Goal: Task Accomplishment & Management: Manage account settings

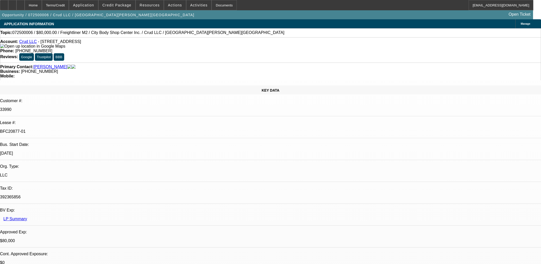
select select "0"
select select "2"
select select "0"
select select "6"
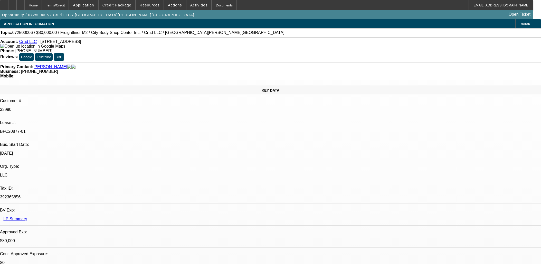
select select "0"
select select "2"
select select "0"
select select "6"
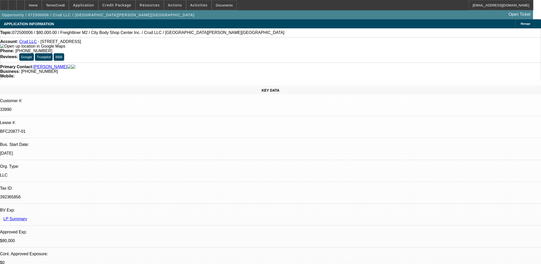
select select "0"
select select "2"
select select "0"
select select "6"
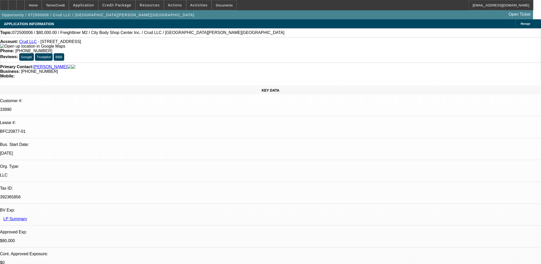
select select "0"
select select "2"
select select "0"
select select "6"
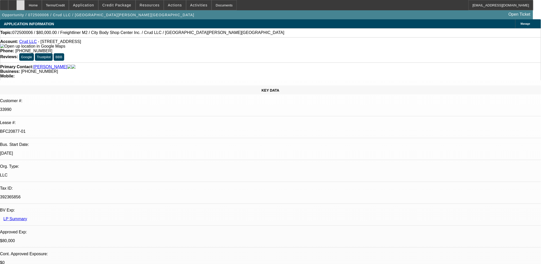
click at [21, 3] on icon at bounding box center [21, 3] width 0 height 0
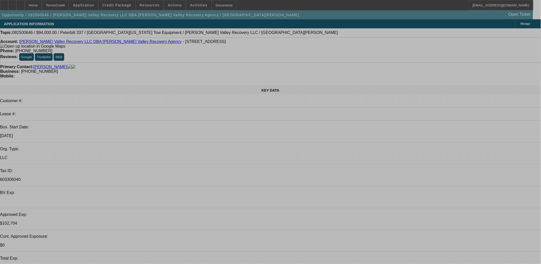
select select "0"
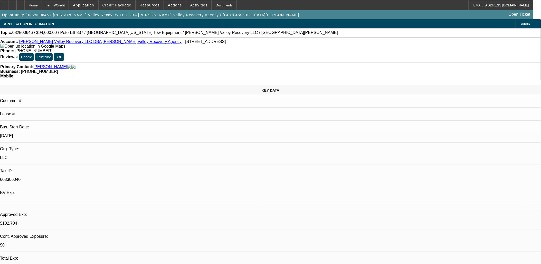
select select "0.1"
select select "2"
select select "0.1"
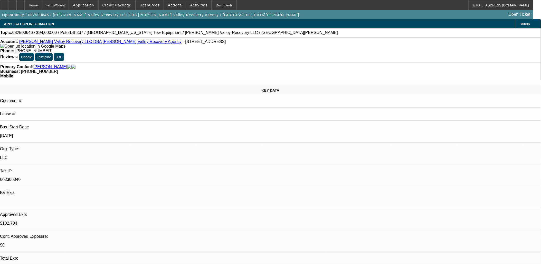
select select "2"
select select "0.1"
select select "2"
select select "0.1"
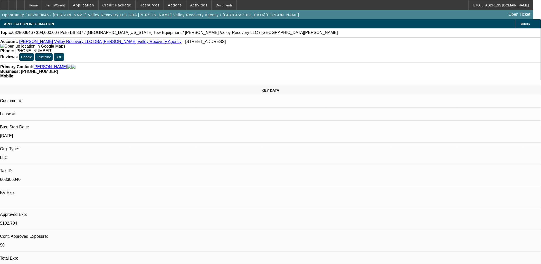
select select "1"
select select "2"
select select "4"
select select "1"
select select "2"
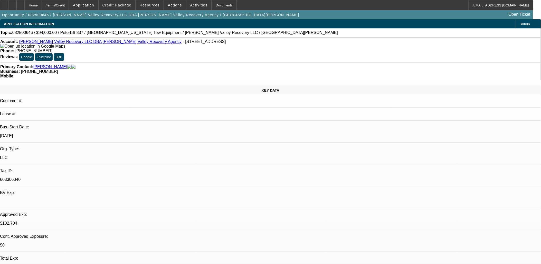
select select "4"
select select "1"
select select "2"
select select "4"
select select "1"
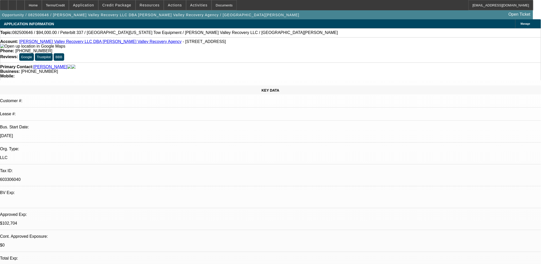
select select "2"
select select "4"
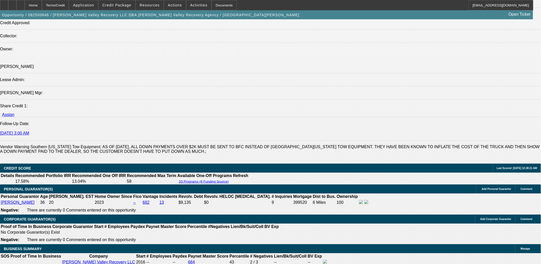
scroll to position [856, 0]
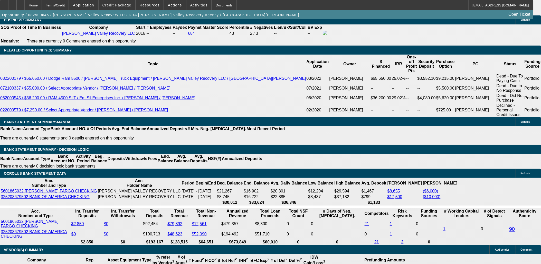
drag, startPoint x: 96, startPoint y: 58, endPoint x: 86, endPoint y: 42, distance: 18.7
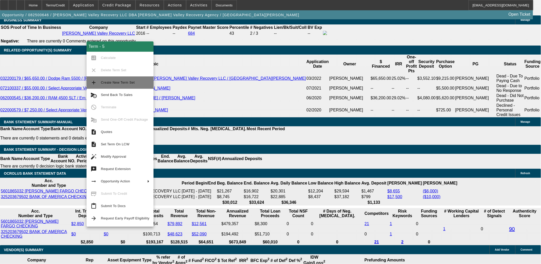
click at [111, 82] on span "Create New Term Set" at bounding box center [118, 82] width 34 height 4
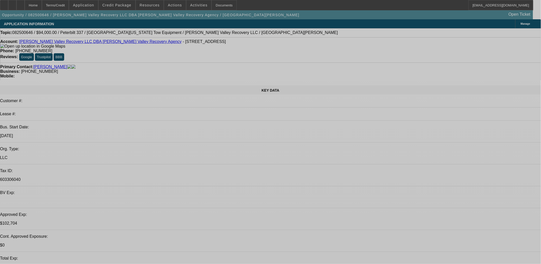
select select "0"
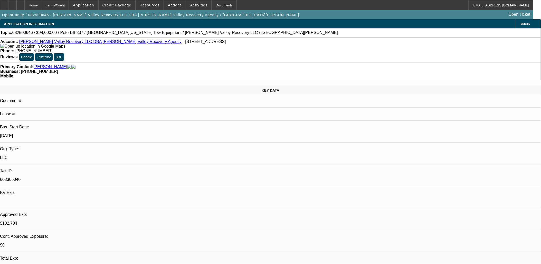
select select "0.1"
select select "0"
select select "0.1"
select select "2"
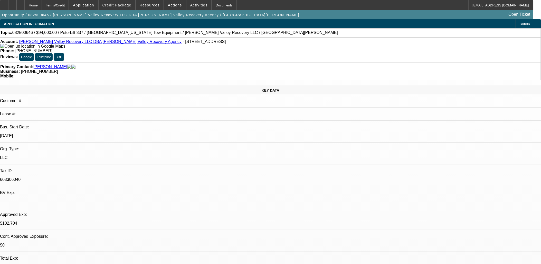
select select "0.1"
select select "2"
select select "0.1"
select select "1"
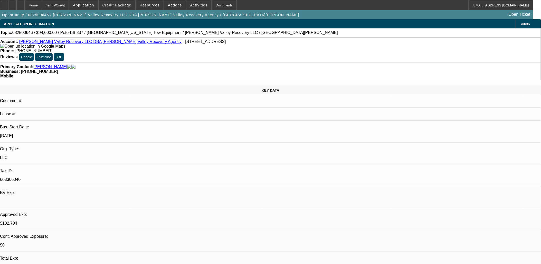
select select "2"
select select "4"
select select "1"
select select "2"
select select "4"
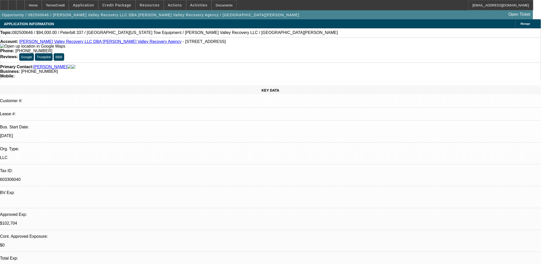
select select "1"
select select "2"
select select "4"
select select "1"
select select "2"
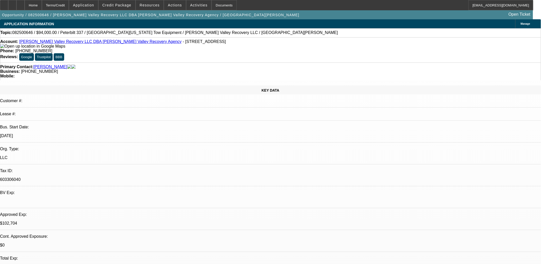
select select "4"
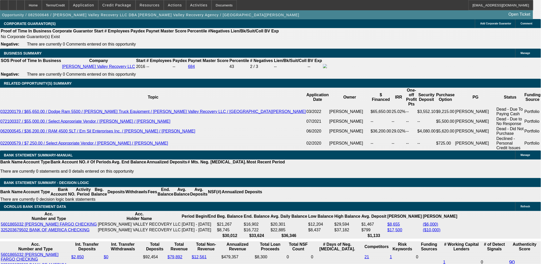
scroll to position [771, 0]
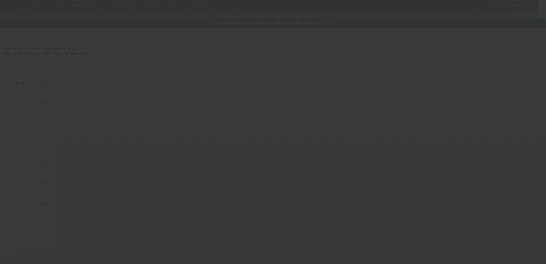
type input "$114,070.00"
type input "$45.00"
type input "$114,115.00"
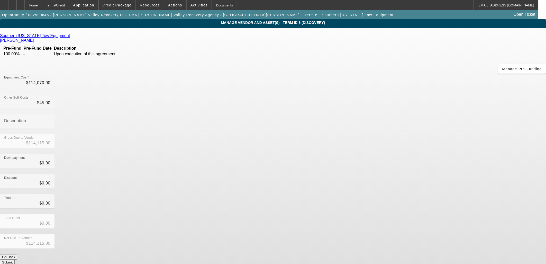
click at [71, 37] on icon at bounding box center [71, 35] width 0 height 4
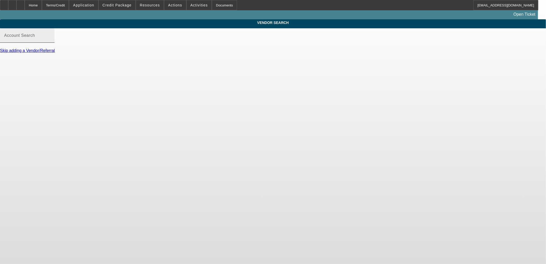
click at [50, 41] on input "Account Search" at bounding box center [27, 37] width 46 height 6
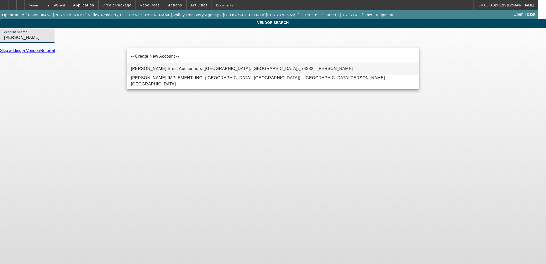
click at [189, 70] on span "Ritchie Bros. Auctioneers (Pleasanton, CA)_74382 - Seybold, Gary" at bounding box center [242, 68] width 222 height 4
type input "Ritchie Bros. Auctioneers (Pleasanton, CA)_74382 - Seybold, Gary"
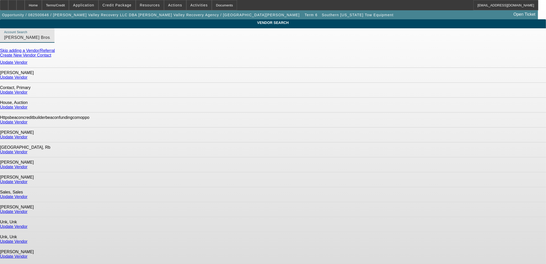
click at [27, 105] on link "Update Vendor" at bounding box center [13, 107] width 27 height 4
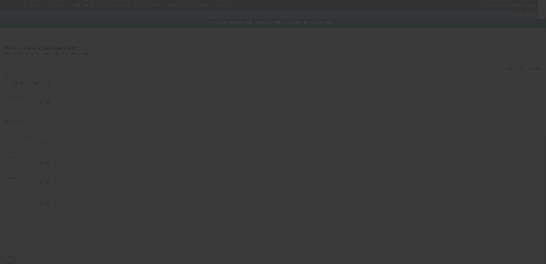
type input "$114,070.00"
type input "$45.00"
type input "$114,115.00"
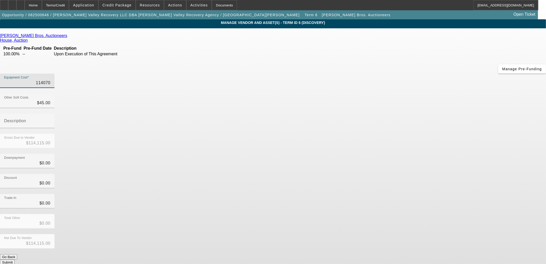
click at [50, 80] on input "114070" at bounding box center [27, 83] width 46 height 6
type input "6"
type input "$51.00"
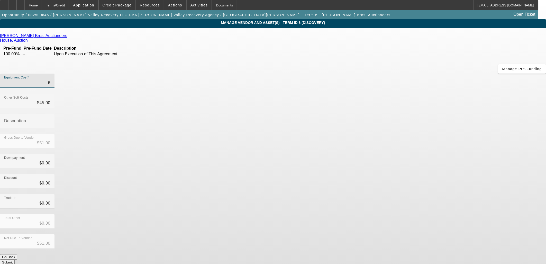
type input "63"
type input "$108.00"
type input "630"
type input "$675.00"
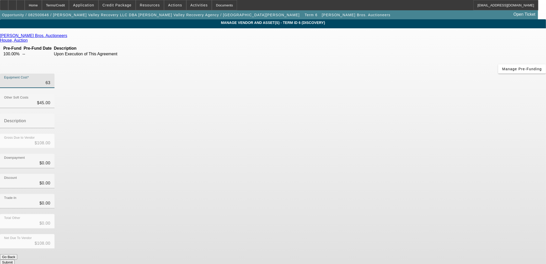
type input "$675.00"
type input "6300"
type input "$6,345.00"
type input "63000"
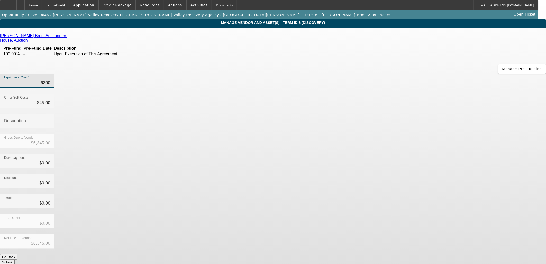
type input "$63,045.00"
type input "$63,000.00"
click at [50, 100] on input "45" at bounding box center [27, 103] width 46 height 6
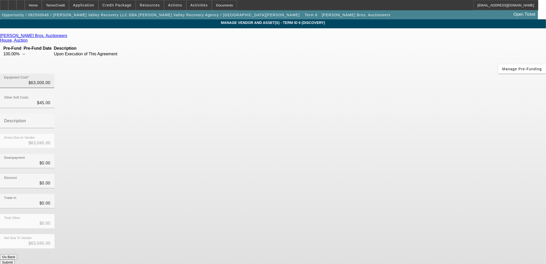
type input "45"
type input "63000"
type input "$45.00"
click at [50, 80] on input "63000" at bounding box center [27, 83] width 46 height 6
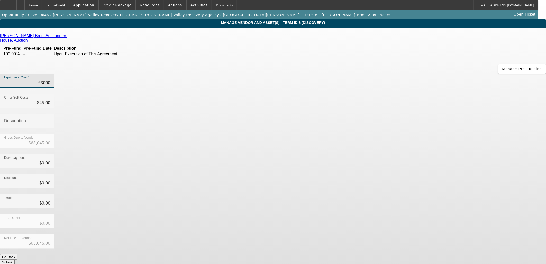
click at [50, 80] on input "63000" at bounding box center [27, 83] width 46 height 6
type input "6"
type input "$51.00"
type input "66"
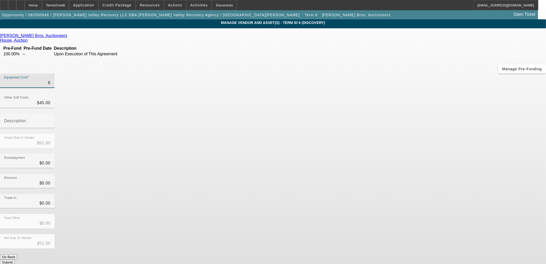
type input "$111.00"
type input "662"
type input "$707.00"
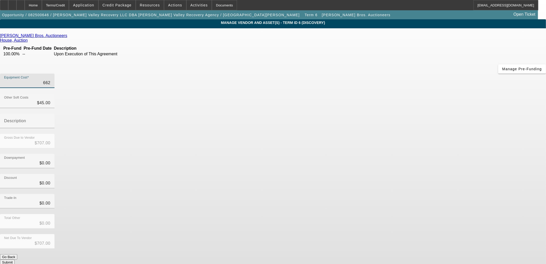
type input "6622"
type input "$6,667.00"
type input "66220"
type input "$66,265.00"
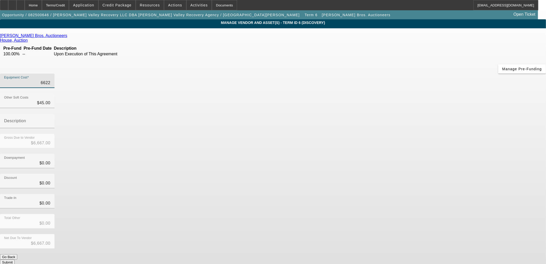
type input "$66,265.00"
type input "$66,220.00"
click at [50, 100] on input "45" at bounding box center [27, 103] width 46 height 6
type input "5"
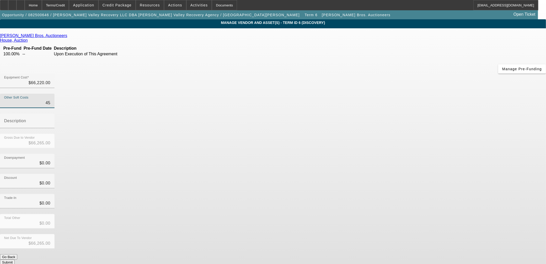
type input "$66,225.00"
type input "57"
type input "$66,277.00"
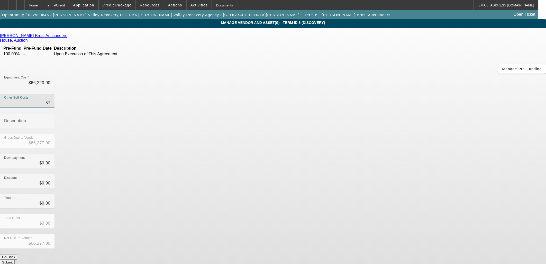
type input "579"
type input "$66,799.00"
type input "5794"
type input "$72,014.00"
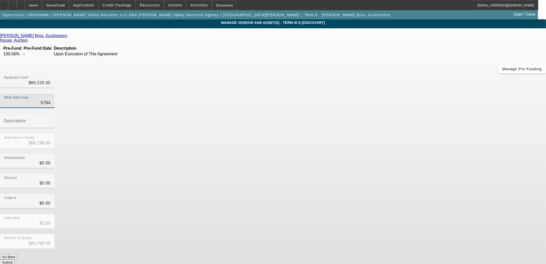
type input "$72,014.00"
type input "5794.2"
type input "$72,014.20"
type input "5794.26"
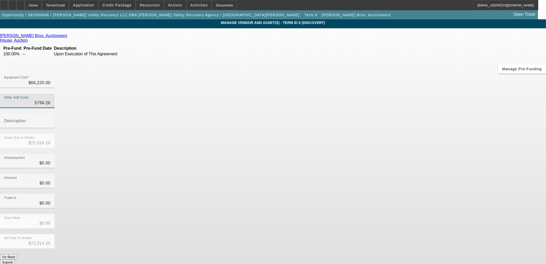
type input "$72,014.26"
type input "$5,794.26"
click at [374, 194] on div "Trade-In $0.00" at bounding box center [273, 204] width 546 height 20
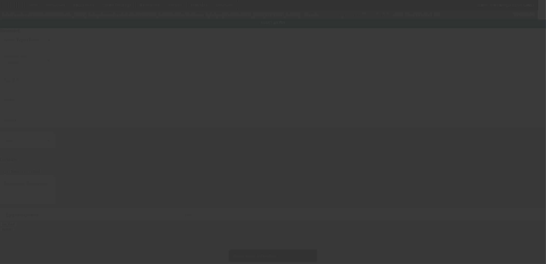
type input "2NP2HM6X1NM771504"
type input "Peterbilt"
type input "337"
radio input "true"
type textarea "Rollback"
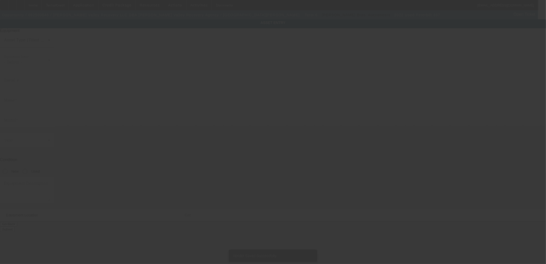
type input "21925 Rosehart Way"
type input "Salinas"
type input "93908"
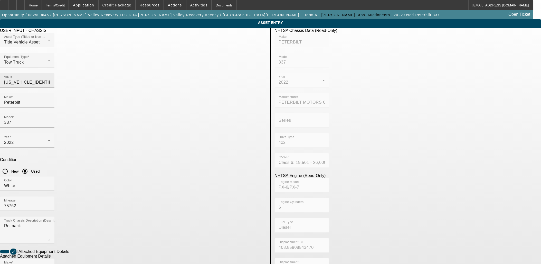
click at [50, 79] on input "2NP2HM6X1NM771504" at bounding box center [27, 82] width 46 height 6
type input "2"
type input "2np2hm6x9km228381"
type input "PETERBILT"
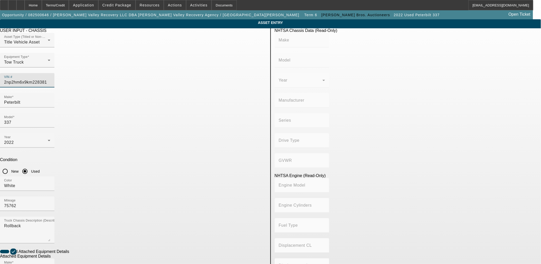
type input "337"
type input "PETERBILT MOTORS COMPANY"
type input "4x2"
type input "Class 6: 19,501 - 26,000 lb (8,845 - 11,794 kg)"
type input "PX-6/PX-7"
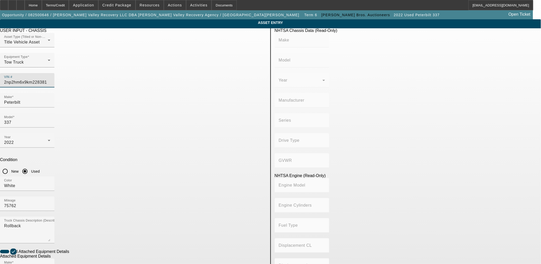
type input "6"
type input "Diesel"
type input "408.85908543470"
type input "6.7"
type input "2NP2HM6X9KM228381"
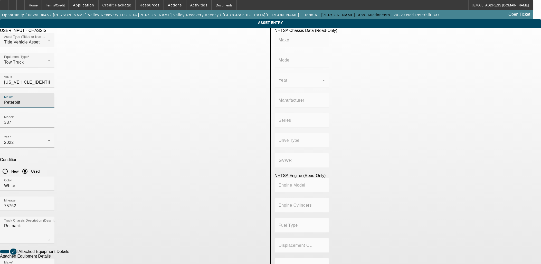
type input "PETERBILT"
type input "337"
type input "PETERBILT MOTORS COMPANY"
type input "4x2"
type input "Class 6: 19,501 - 26,000 lb (8,845 - 11,794 kg)"
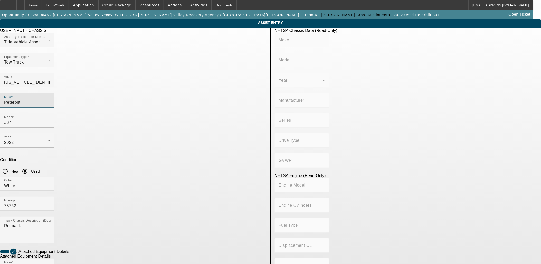
type input "PX-6/PX-7"
type input "6"
type input "Diesel"
type input "408.85908543470"
type input "6.7"
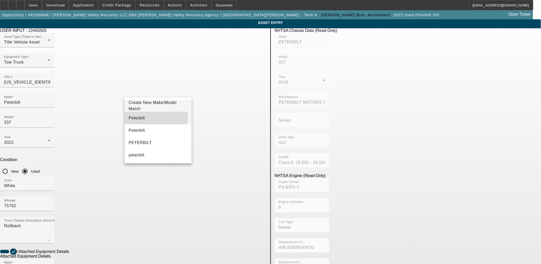
click at [149, 118] on mat-option "Peterbilt" at bounding box center [158, 118] width 67 height 12
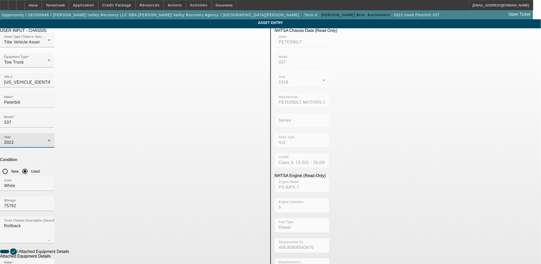
click at [48, 139] on div "2022" at bounding box center [26, 142] width 44 height 6
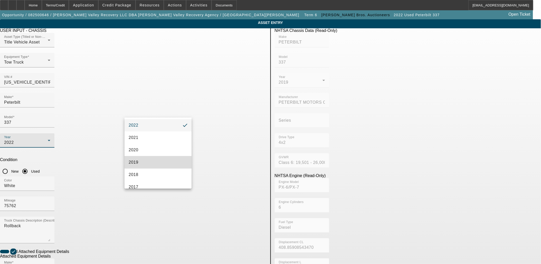
click at [158, 160] on mat-option "2019" at bounding box center [158, 162] width 67 height 12
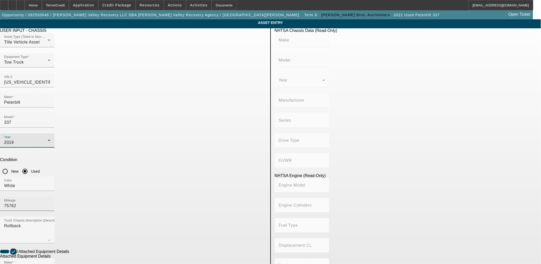
type input "PETERBILT"
type input "337"
type input "PETERBILT MOTORS COMPANY"
type input "4x2"
type input "Class 6: 19,501 - 26,000 lb (8,845 - 11,794 kg)"
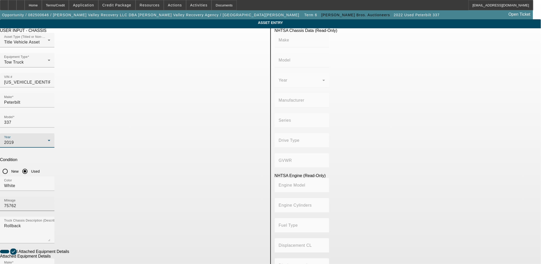
type input "PX-6/PX-7"
type input "6"
type input "Diesel"
type input "408.85908543470"
type input "6.7"
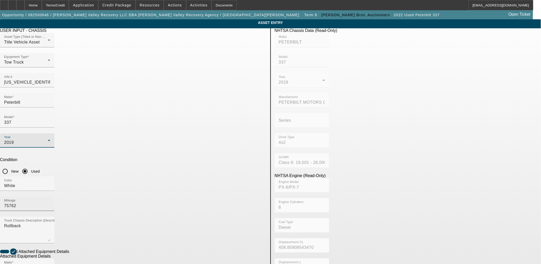
click at [50, 202] on input "75762" at bounding box center [27, 205] width 46 height 6
click at [50, 196] on div "Mileage 75762" at bounding box center [27, 203] width 46 height 14
click at [50, 202] on input "75762" at bounding box center [27, 205] width 46 height 6
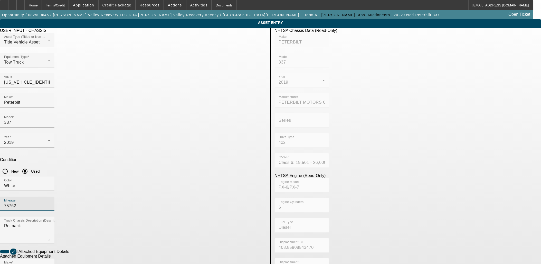
click at [50, 202] on input "75762" at bounding box center [27, 205] width 46 height 6
type input "123456"
drag, startPoint x: 160, startPoint y: 210, endPoint x: 39, endPoint y: 201, distance: 121.8
click at [44, 203] on app-asset-collateral-manage "ASSET ENTRY Delete asset USER INPUT - CHASSIS Asset Type (Titled or Non-Titled)…" at bounding box center [270, 219] width 541 height 400
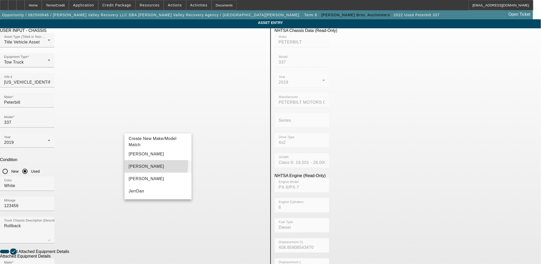
click at [146, 164] on mat-option "Jerr-Dan" at bounding box center [158, 166] width 67 height 12
type input "Jerr-Dan"
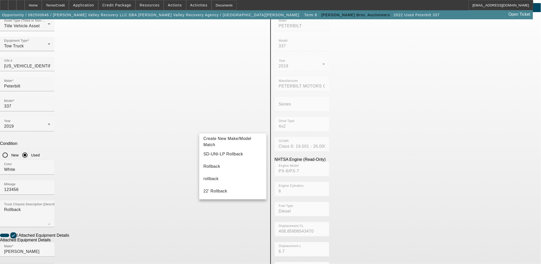
scroll to position [29, 0]
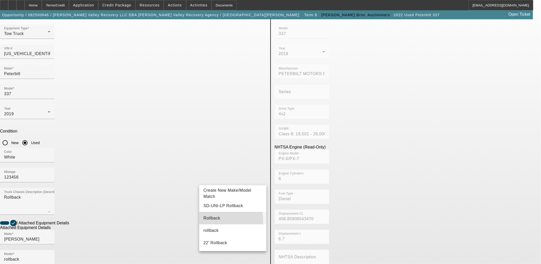
click at [215, 220] on mat-option "Rollback" at bounding box center [232, 218] width 67 height 12
type input "Rollback"
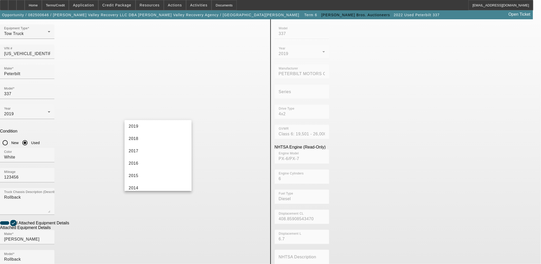
scroll to position [103, 0]
click at [139, 138] on mat-option "2019" at bounding box center [158, 136] width 67 height 12
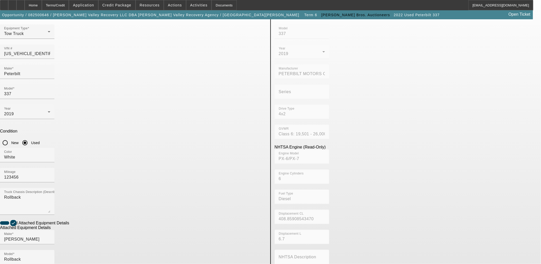
checkbox input "true"
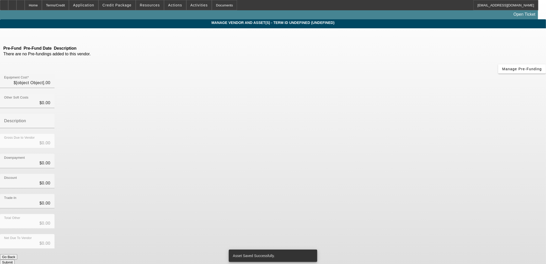
type input "$66,220.00"
type input "$5,794.26"
type input "$72,014.26"
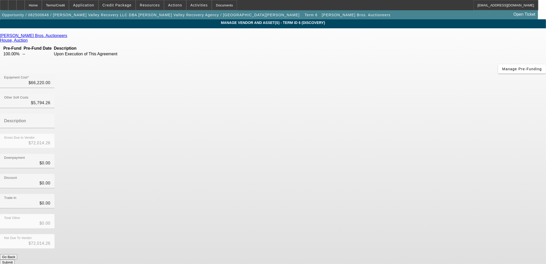
click at [15, 259] on button "Submit" at bounding box center [7, 261] width 15 height 5
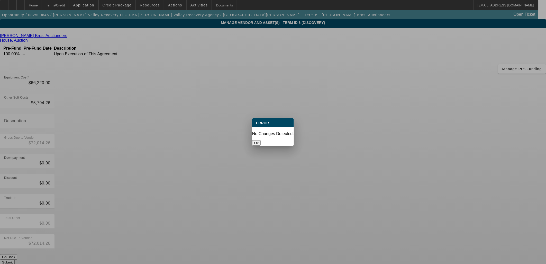
click at [260, 142] on button "Ok" at bounding box center [256, 142] width 8 height 5
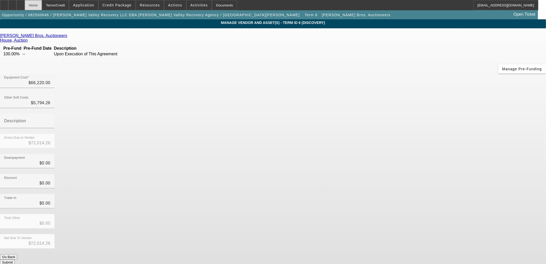
click at [42, 0] on div "Home" at bounding box center [33, 5] width 17 height 10
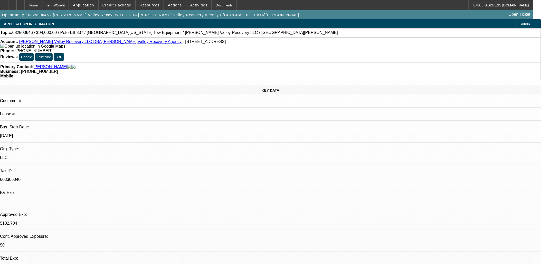
select select "0"
select select "2"
select select "0.1"
select select "4"
select select "0"
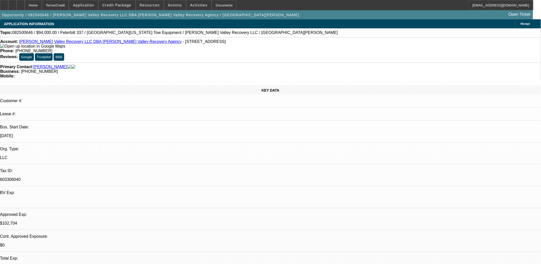
select select "2"
select select "0.1"
select select "4"
select select "0.1"
select select "2"
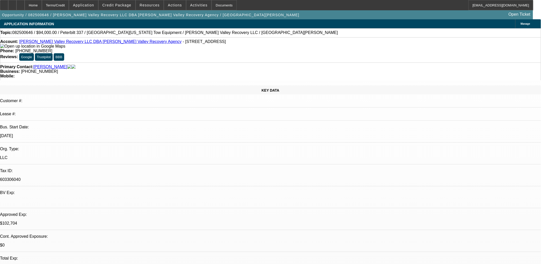
select select "2"
select select "0.1"
select select "4"
select select "0.1"
select select "2"
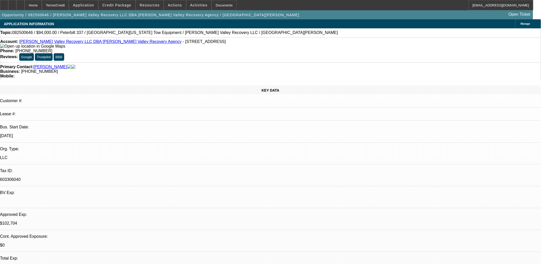
select select "2"
select select "0.1"
select select "4"
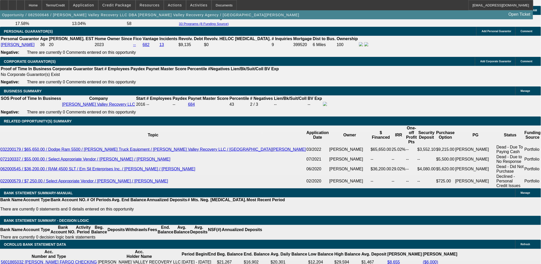
scroll to position [799, 0]
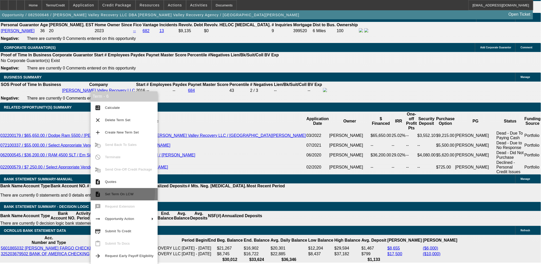
click at [116, 192] on span "Set Term On LCW" at bounding box center [119, 194] width 29 height 4
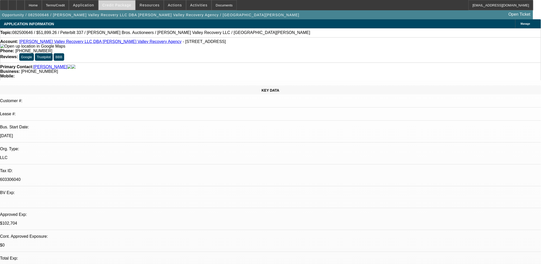
select select "0"
select select "0.1"
select select "0"
select select "0.1"
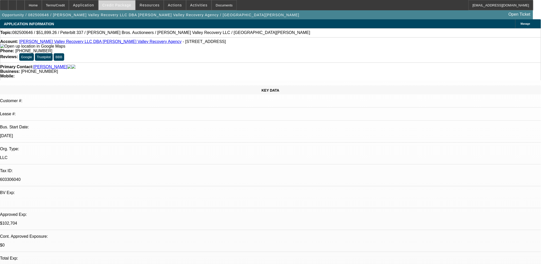
select select "2"
select select "0.1"
select select "2"
select select "0.1"
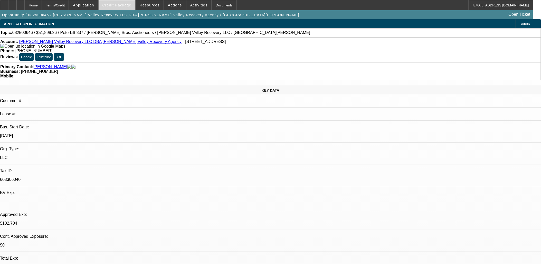
select select "1"
select select "2"
select select "4"
select select "1"
select select "2"
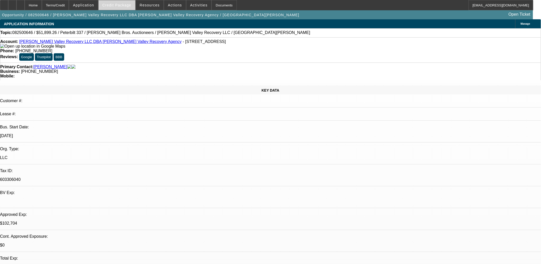
select select "4"
select select "1"
select select "2"
select select "4"
select select "1"
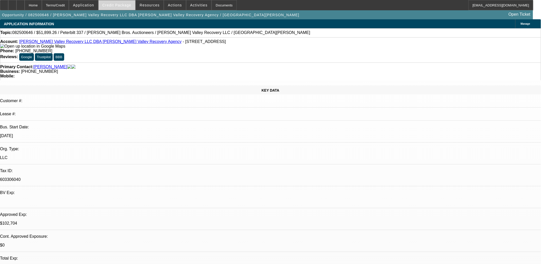
select select "2"
select select "4"
click at [111, 7] on span "Credit Package" at bounding box center [116, 5] width 29 height 4
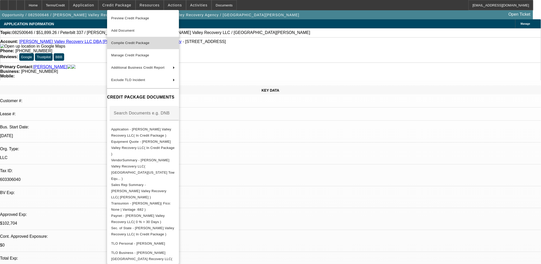
click at [125, 40] on span "Compile Credit Package" at bounding box center [143, 43] width 64 height 6
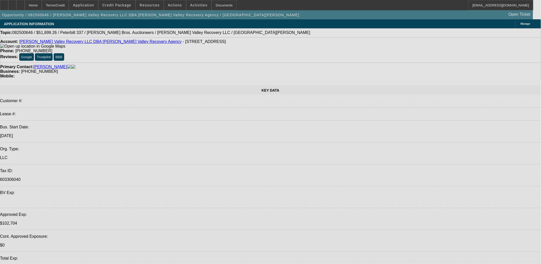
select select "0"
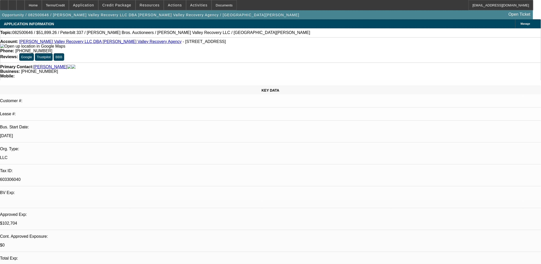
select select "2"
select select "0.1"
select select "4"
select select "0"
select select "2"
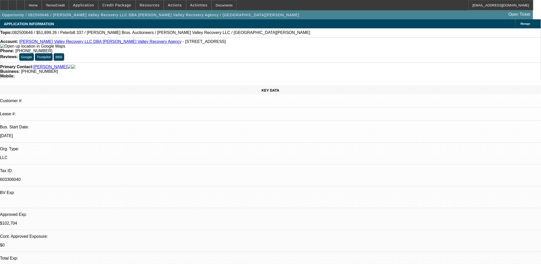
select select "0.1"
select select "4"
select select "0.1"
select select "2"
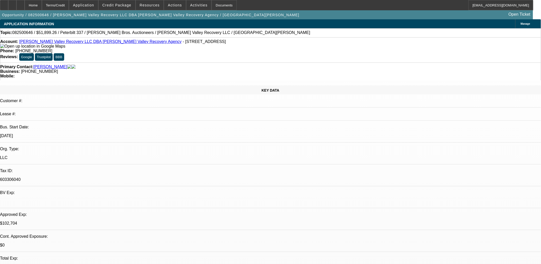
select select "0.1"
select select "4"
select select "0.1"
select select "2"
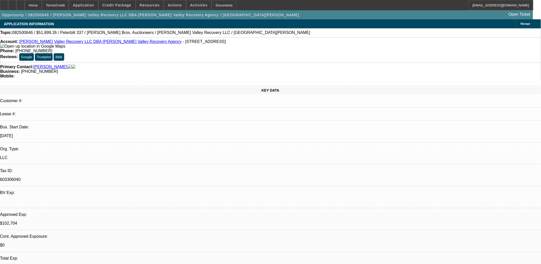
select select "0.1"
select select "4"
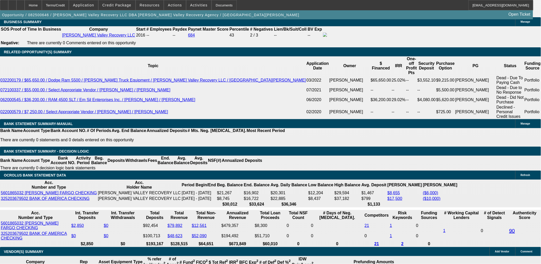
scroll to position [913, 0]
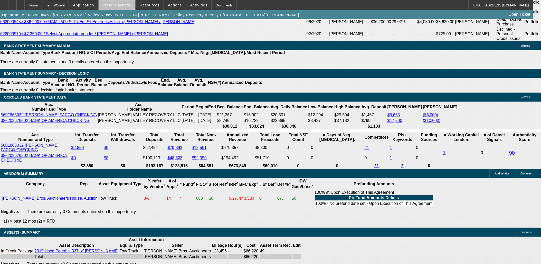
click at [125, 3] on span at bounding box center [117, 5] width 37 height 12
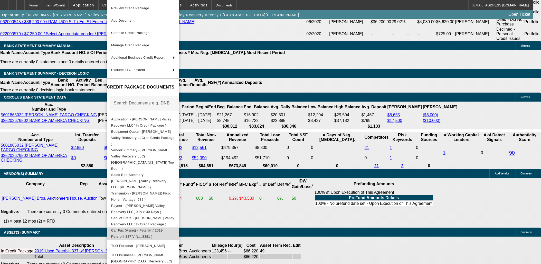
click at [151, 228] on span "Car Fax (Asset) - Peterbilt( 2019 Peterbilt 337 VIN....8381 )" at bounding box center [137, 233] width 52 height 10
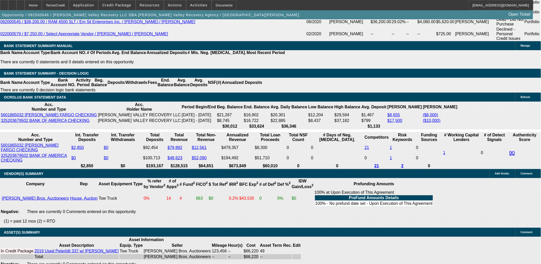
scroll to position [771, 0]
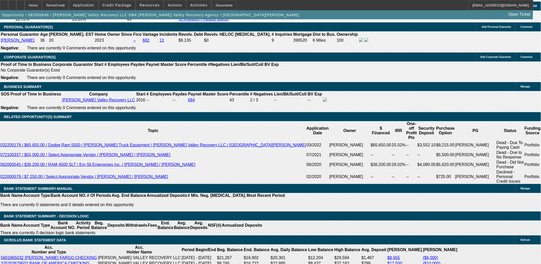
type input "$20,115.00"
select select "0.1"
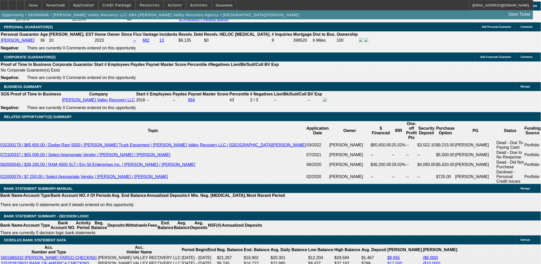
type input "$7,201.43"
type input "UNKNOWN"
type input "$1,585.85"
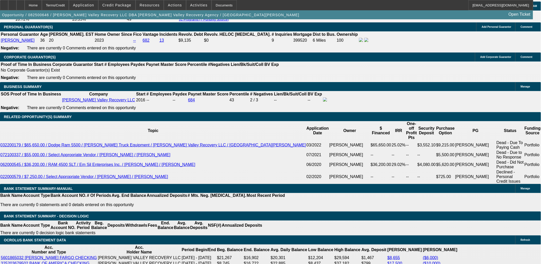
drag, startPoint x: 105, startPoint y: 170, endPoint x: 129, endPoint y: 169, distance: 25.0
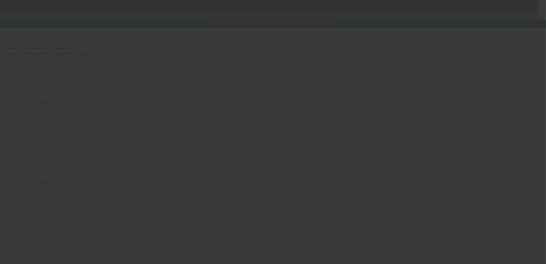
type input "$66,220.00"
type input "$5,794.26"
type input "$72,014.26"
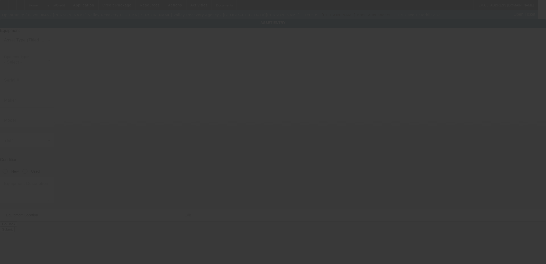
type input "2NP2HM6X9KM228381"
type input "Peterbilt"
type input "337"
radio input "true"
type textarea "Rollback"
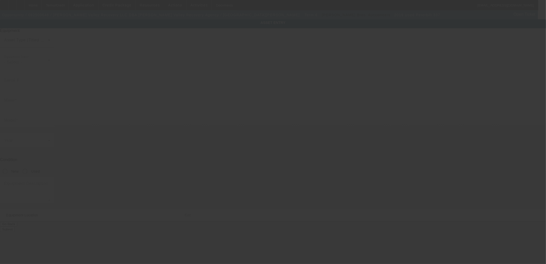
type input "21925 Rosehart Way"
type input "Salinas"
type input "93908"
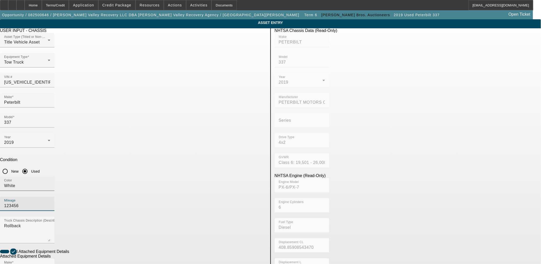
drag, startPoint x: 232, startPoint y: 134, endPoint x: 166, endPoint y: 127, distance: 65.8
click at [166, 176] on div "Color White Mileage 123456" at bounding box center [133, 196] width 267 height 40
type input "216000"
drag, startPoint x: 333, startPoint y: 215, endPoint x: 330, endPoint y: 217, distance: 4.3
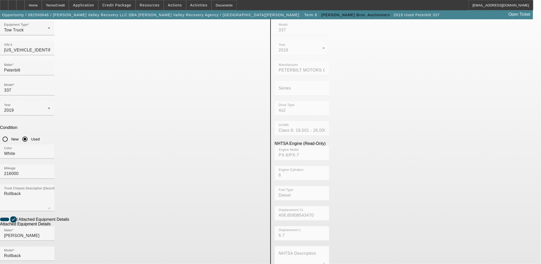
scroll to position [67, 0]
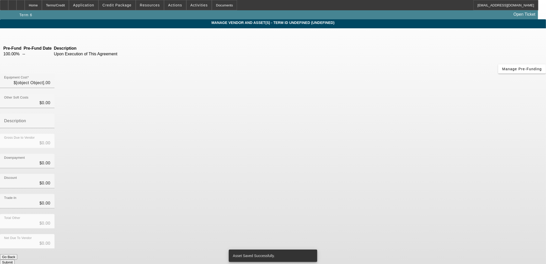
type input "$66,220.00"
type input "$5,794.26"
type input "$72,014.26"
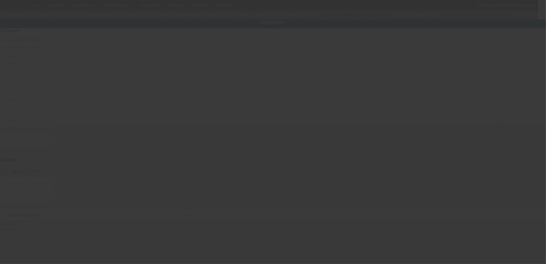
type input "2NP2HM6X9KM228381"
type input "Peterbilt"
type input "337"
radio input "true"
type textarea "Rollback"
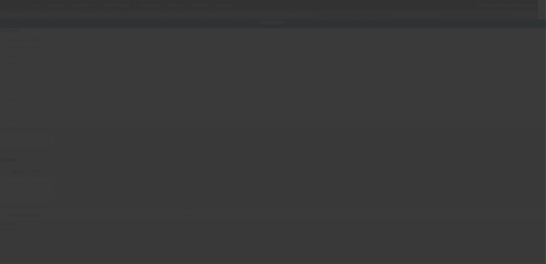
type input "21925 Rosehart Way"
type input "Salinas"
type input "93908"
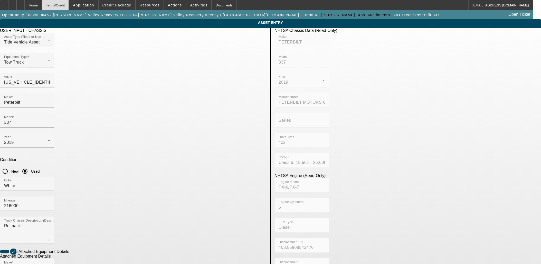
click at [61, 4] on div "Terms/Credit" at bounding box center [55, 5] width 27 height 10
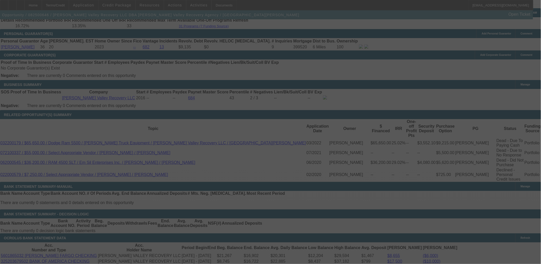
scroll to position [737, 0]
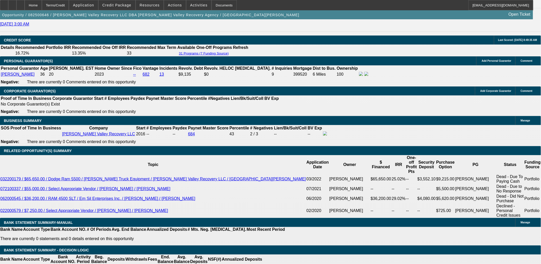
select select "0.1"
select select "2"
select select "0.1"
select select "4"
select select "0"
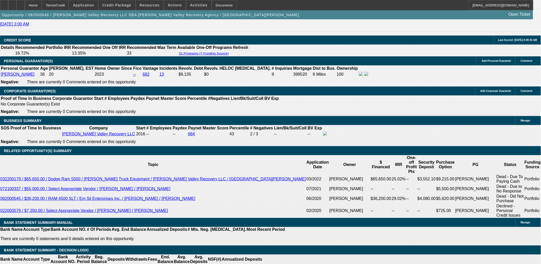
select select "2"
select select "0.1"
select select "4"
select select "0.1"
select select "2"
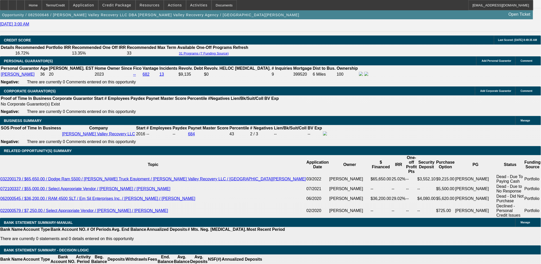
select select "2"
select select "0.1"
select select "4"
select select "0.1"
select select "2"
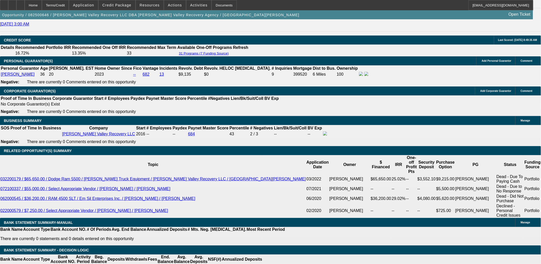
select select "2"
select select "0.1"
select select "4"
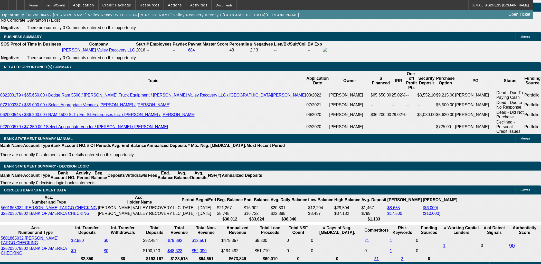
scroll to position [823, 0]
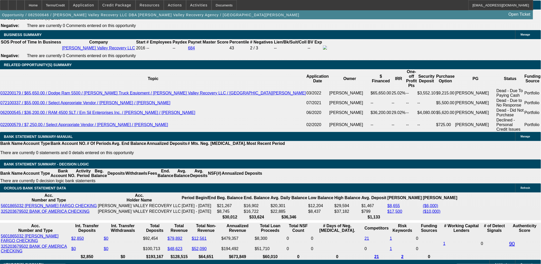
type input "UNKNOWN"
type input "33"
type input "$2,449.51"
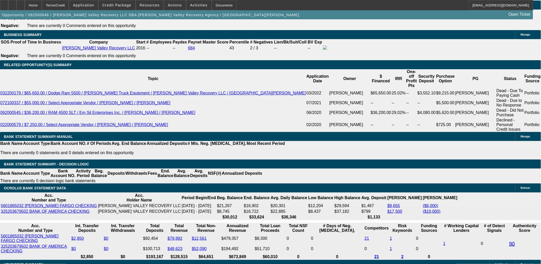
type input "$2,449.51"
type input "$22,193.18"
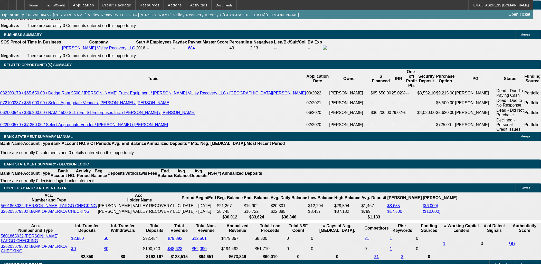
type input "33"
type input "$2,449.51"
type input "33"
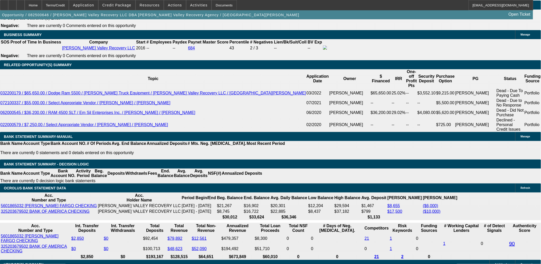
type input "$2,449.51"
type input "14"
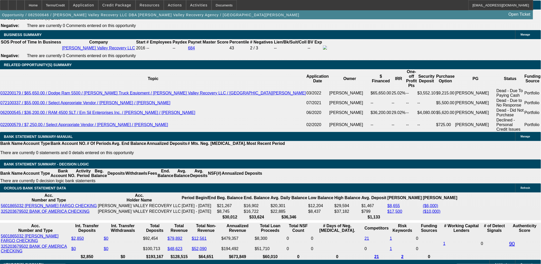
type input "$1,991.97"
type input "14.8"
type input "$2,377.60"
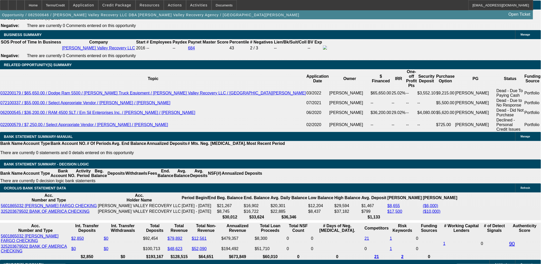
type input "$2,402.66"
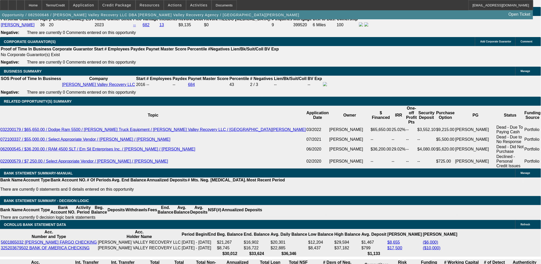
scroll to position [708, 0]
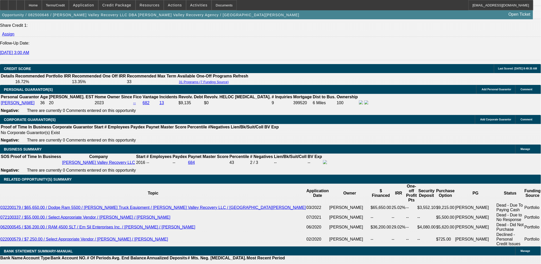
type input "14.8"
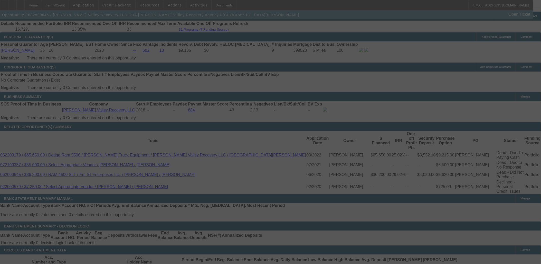
scroll to position [766, 0]
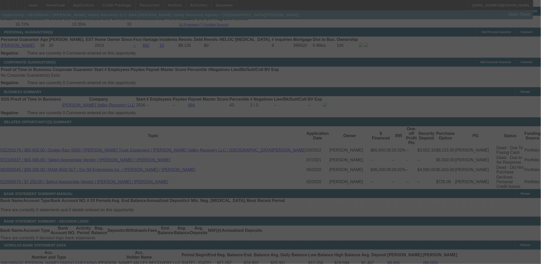
click at [127, 194] on div at bounding box center [270, 132] width 541 height 264
select select "0.1"
select select "2"
select select "0.1"
select select "4"
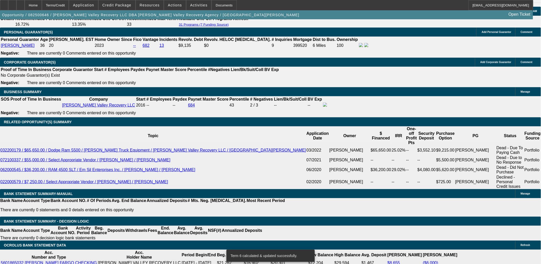
select select "2"
type input "$4,805.32"
type input "UNKNOWN"
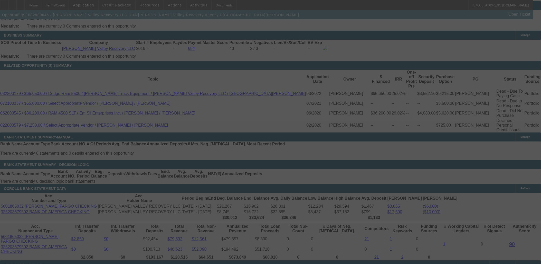
scroll to position [823, 0]
select select "0.1"
select select "2"
select select "0.1"
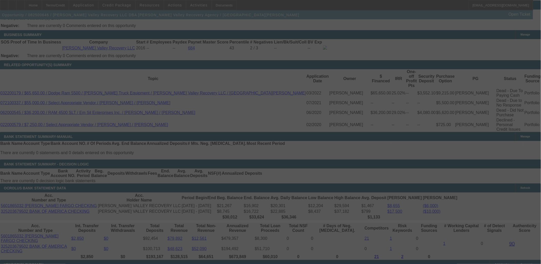
select select "4"
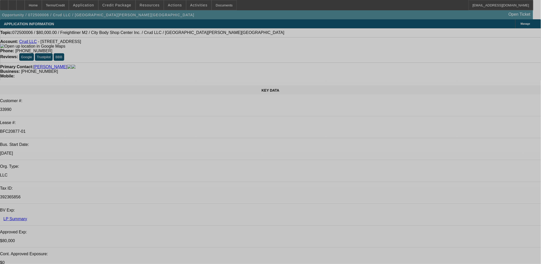
select select "0"
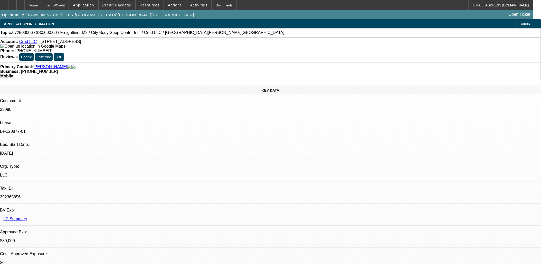
select select "2"
select select "0"
select select "2"
select select "0"
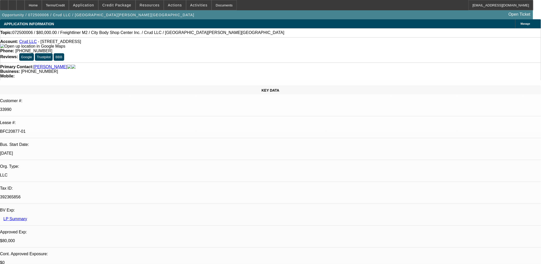
select select "0"
select select "2"
select select "0"
select select "2"
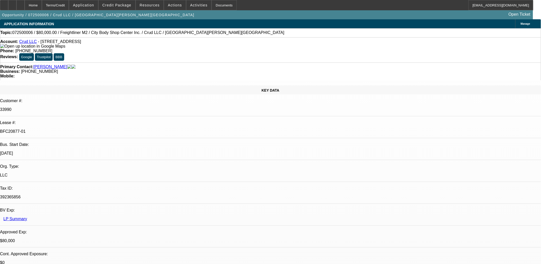
select select "0"
select select "1"
select select "2"
select select "6"
select select "1"
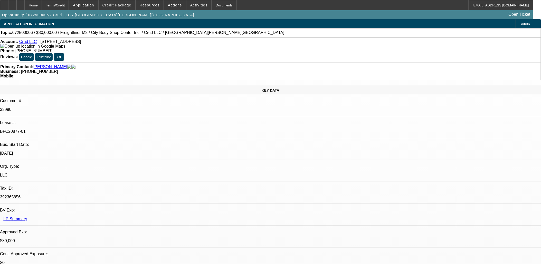
select select "2"
select select "6"
select select "1"
select select "2"
select select "6"
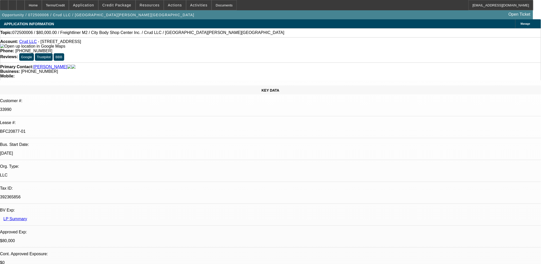
select select "1"
select select "2"
select select "6"
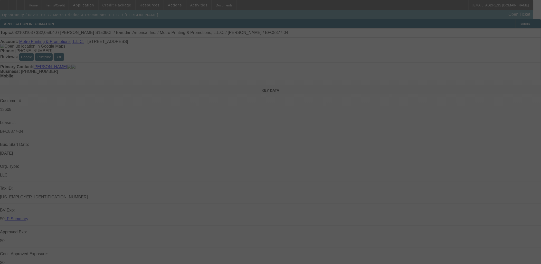
click at [75, 88] on div at bounding box center [270, 132] width 541 height 264
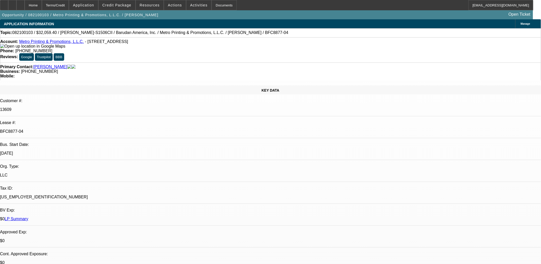
click at [75, 129] on p "BFC8877-04" at bounding box center [270, 131] width 541 height 5
select select "0"
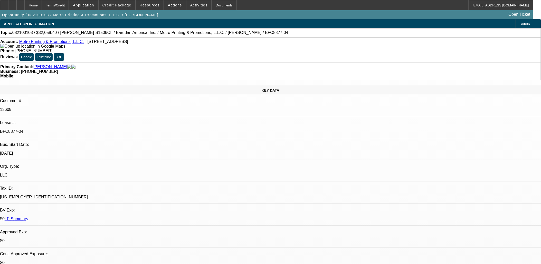
select select "0"
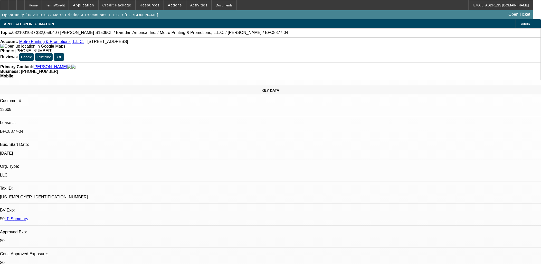
select select "0"
select select "1"
select select "2"
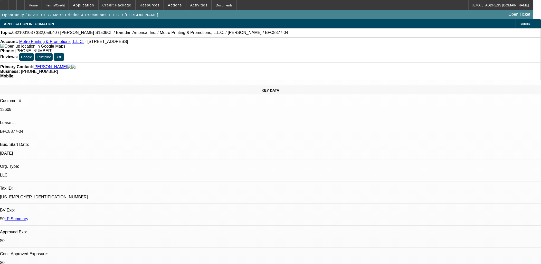
select select "2"
select select "1"
select select "2"
select select "1"
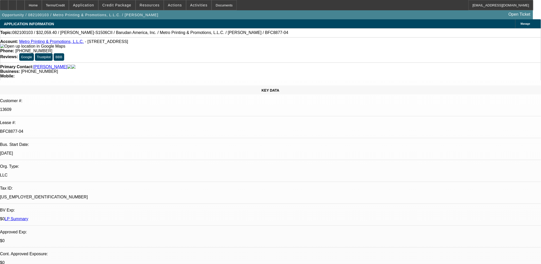
select select "2"
select select "1"
select select "2"
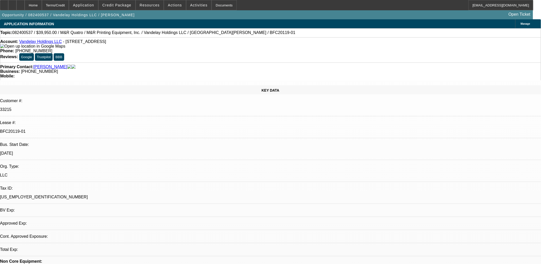
select select "0"
select select "2"
select select "0"
select select "2"
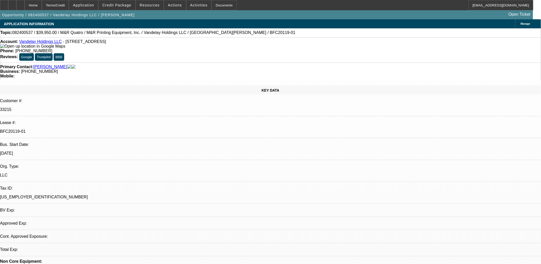
select select "0"
select select "1"
select select "2"
select select "1"
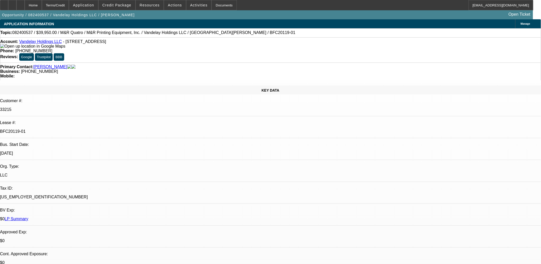
select select "2"
click at [71, 107] on p "33215" at bounding box center [270, 109] width 541 height 5
copy p "33215"
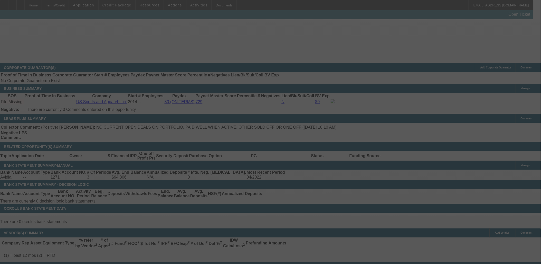
scroll to position [94, 0]
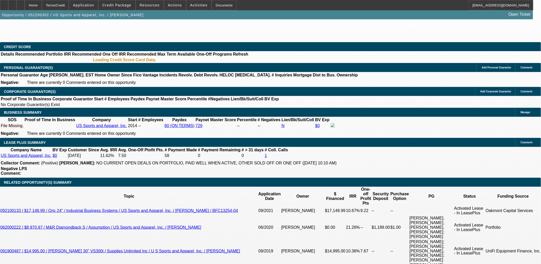
select select "0"
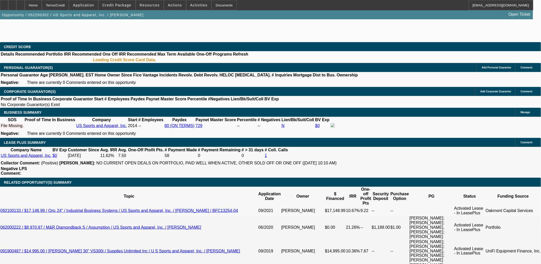
select select "0"
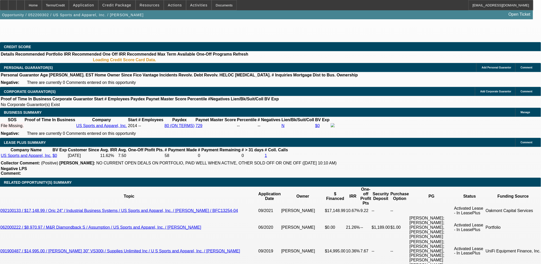
select select "0"
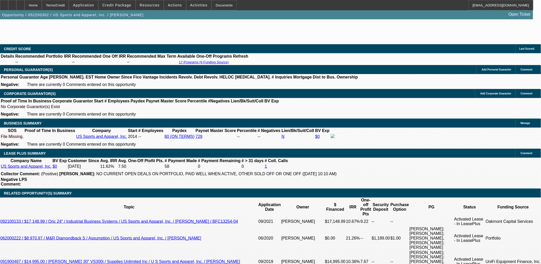
select select "1"
select select "6"
select select "1"
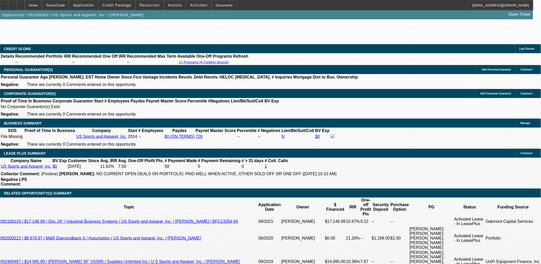
select select "6"
select select "1"
select select "2"
select select "6"
select select "1"
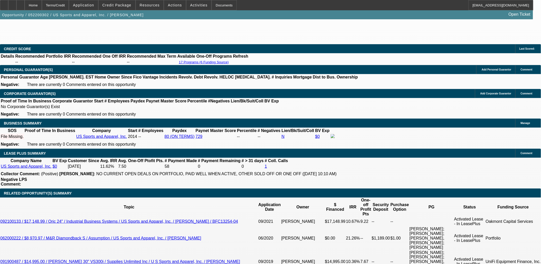
select select "2"
select select "6"
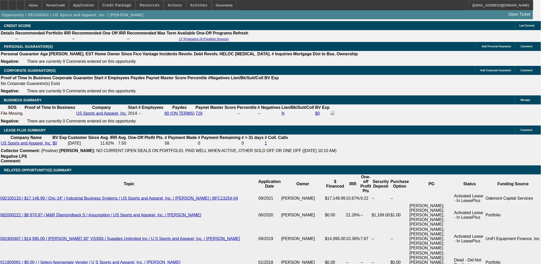
scroll to position [797, 0]
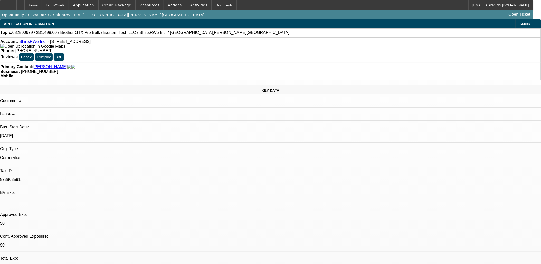
select select "0"
select select "2"
select select "0.1"
select select "4"
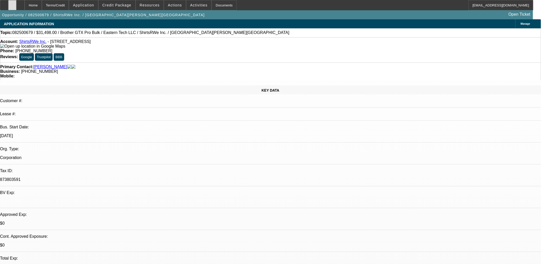
click at [12, 3] on icon at bounding box center [12, 3] width 0 height 0
click at [116, 2] on span at bounding box center [117, 5] width 37 height 12
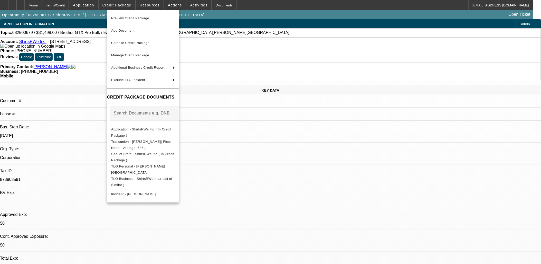
click at [117, 3] on div at bounding box center [270, 132] width 541 height 264
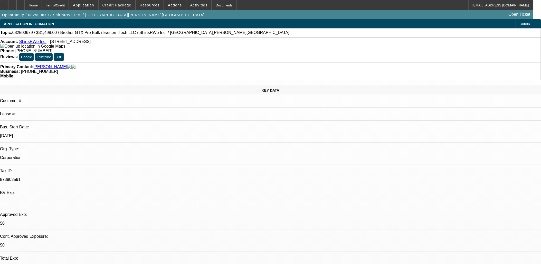
scroll to position [114, 0]
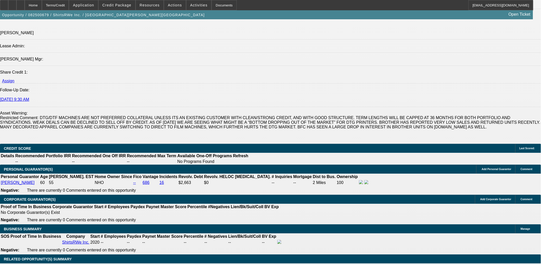
scroll to position [628, 0]
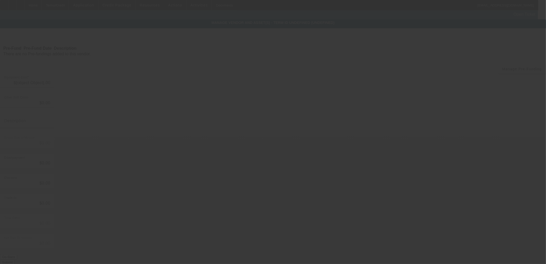
type input "$29,998.00"
type input "$1,500.00"
type input "$31,498.00"
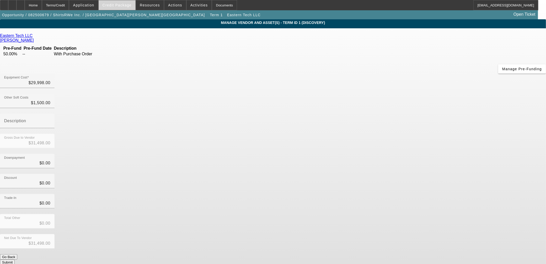
click at [124, 0] on span at bounding box center [117, 5] width 37 height 12
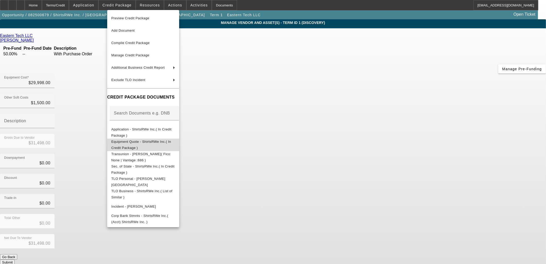
click at [148, 144] on span "Equipment Quote - ShirtsRWe Inc.( In Credit Package )" at bounding box center [141, 144] width 60 height 10
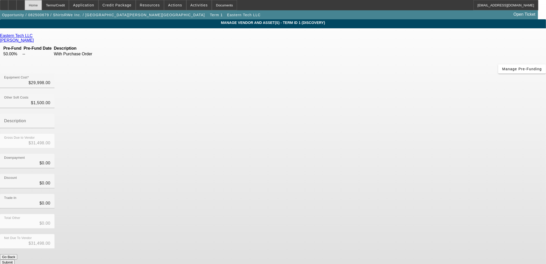
click at [42, 7] on div "Home" at bounding box center [33, 5] width 17 height 10
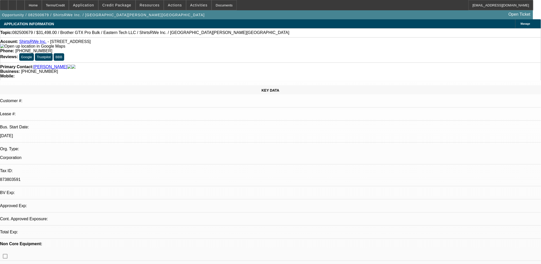
select select "0"
select select "2"
select select "0.1"
select select "4"
